Goal: Task Accomplishment & Management: Complete application form

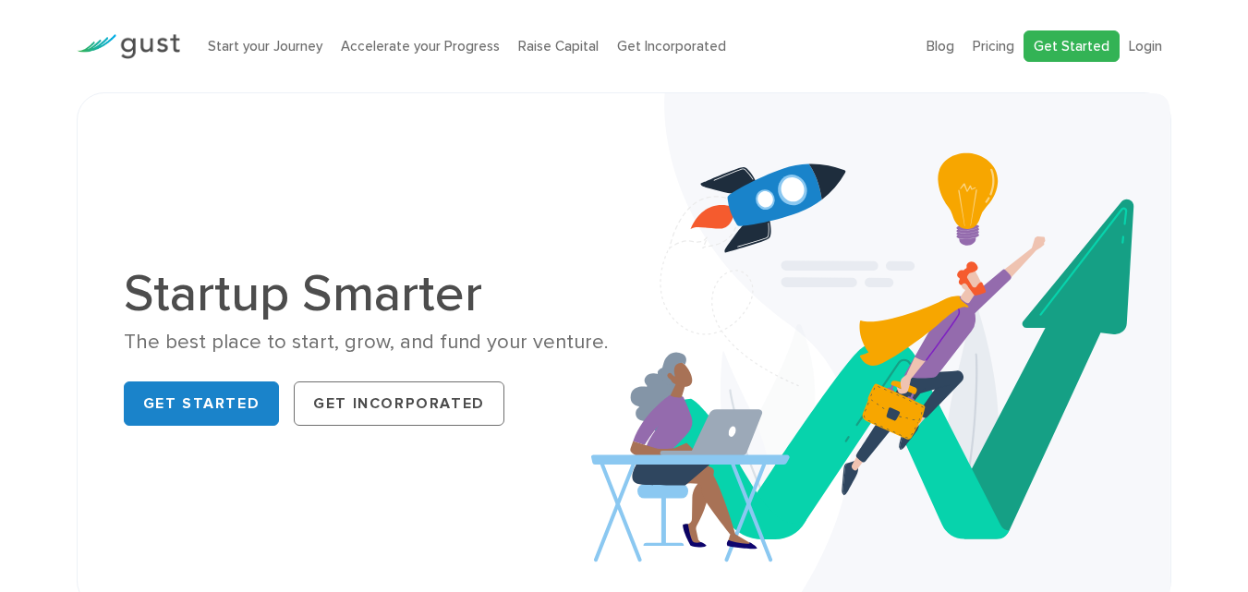
click at [1075, 43] on link "Get Started" at bounding box center [1072, 46] width 96 height 32
click at [1140, 46] on link "Login" at bounding box center [1145, 46] width 33 height 17
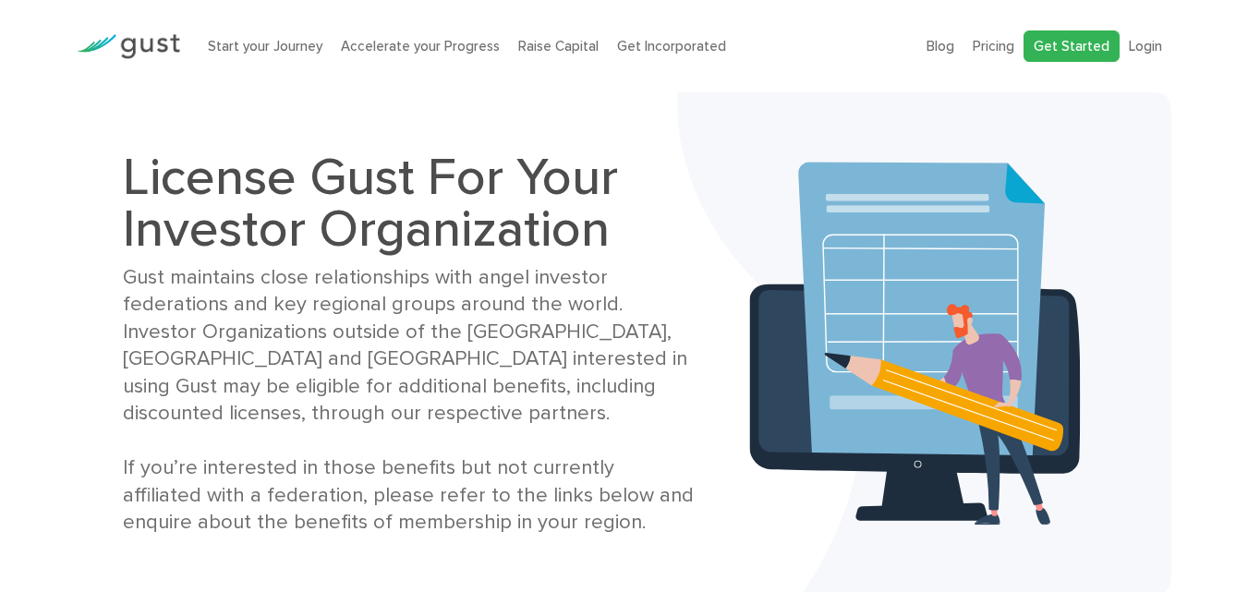
click at [1090, 44] on link "Get Started" at bounding box center [1072, 46] width 96 height 32
